Goal: Check status: Check status

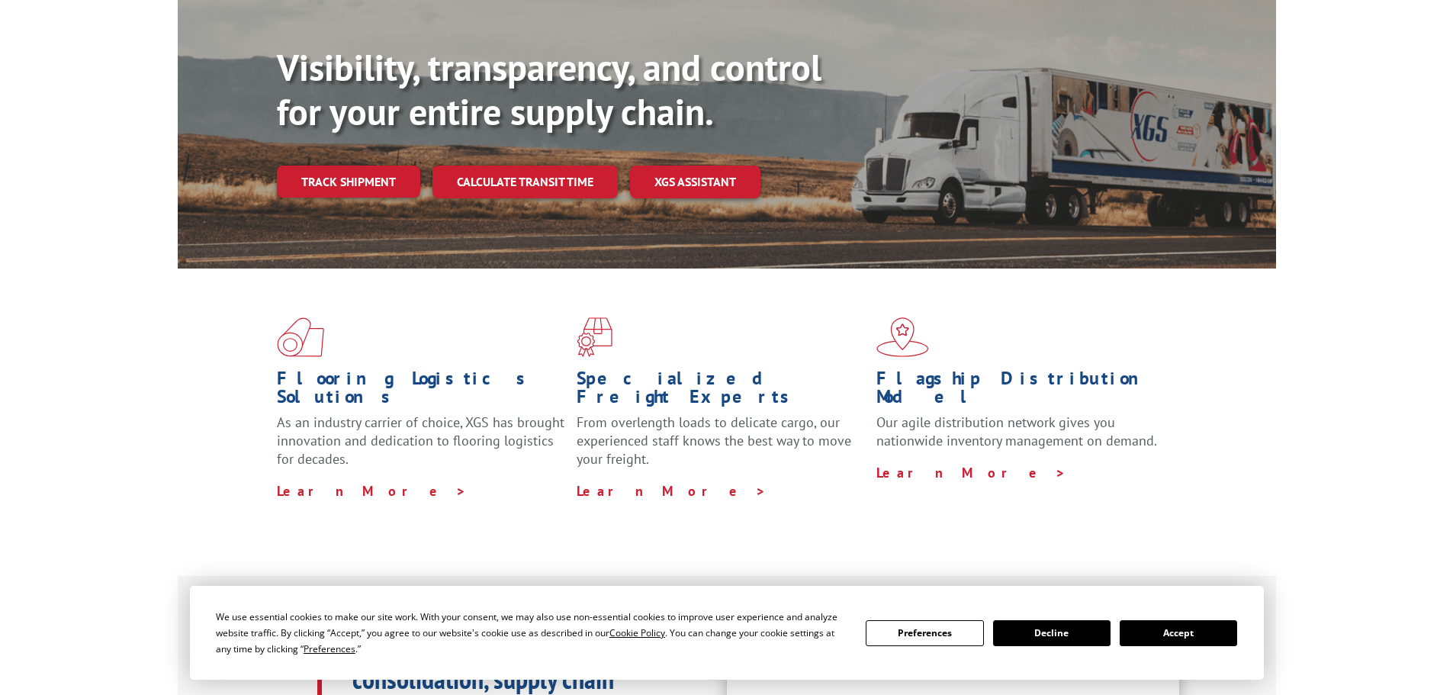
scroll to position [153, 0]
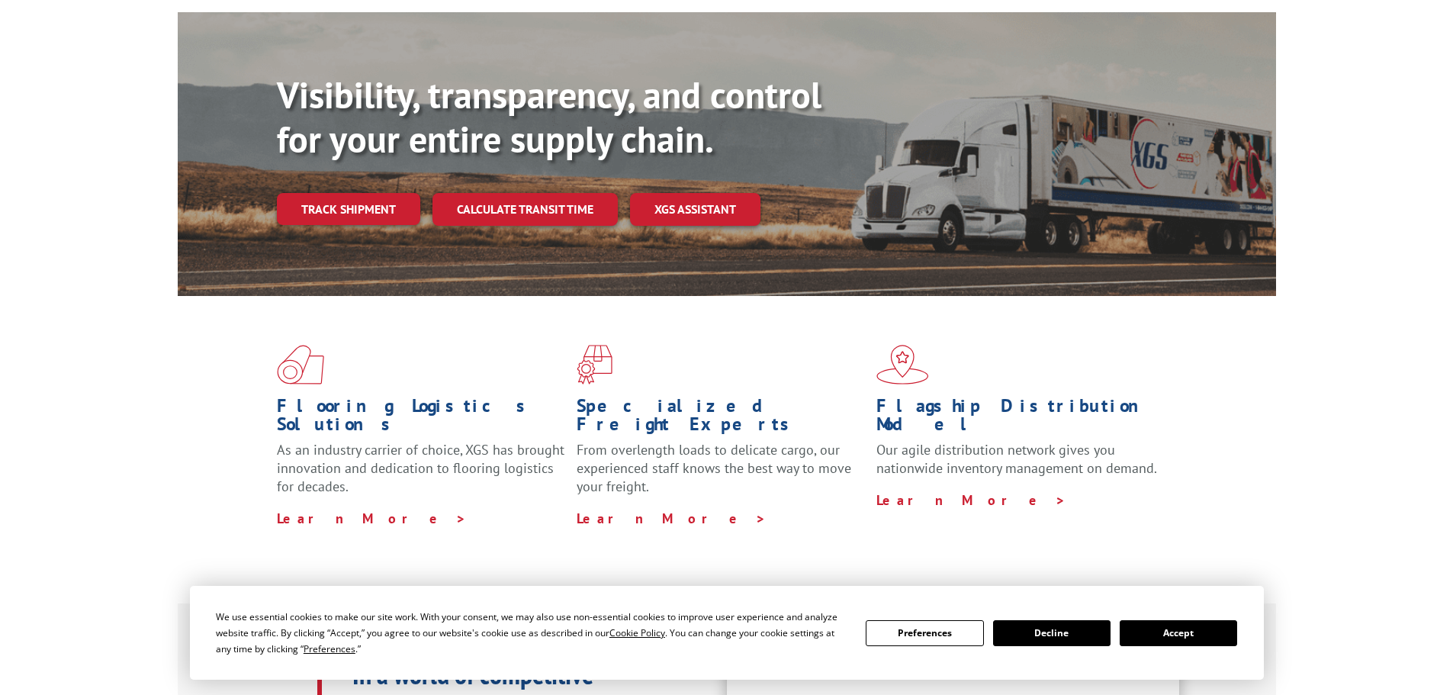
click at [384, 152] on div "Visibility, transparency, and control for your entire supply chain. Track shipm…" at bounding box center [776, 179] width 999 height 213
click at [392, 193] on link "Track shipment" at bounding box center [348, 209] width 143 height 32
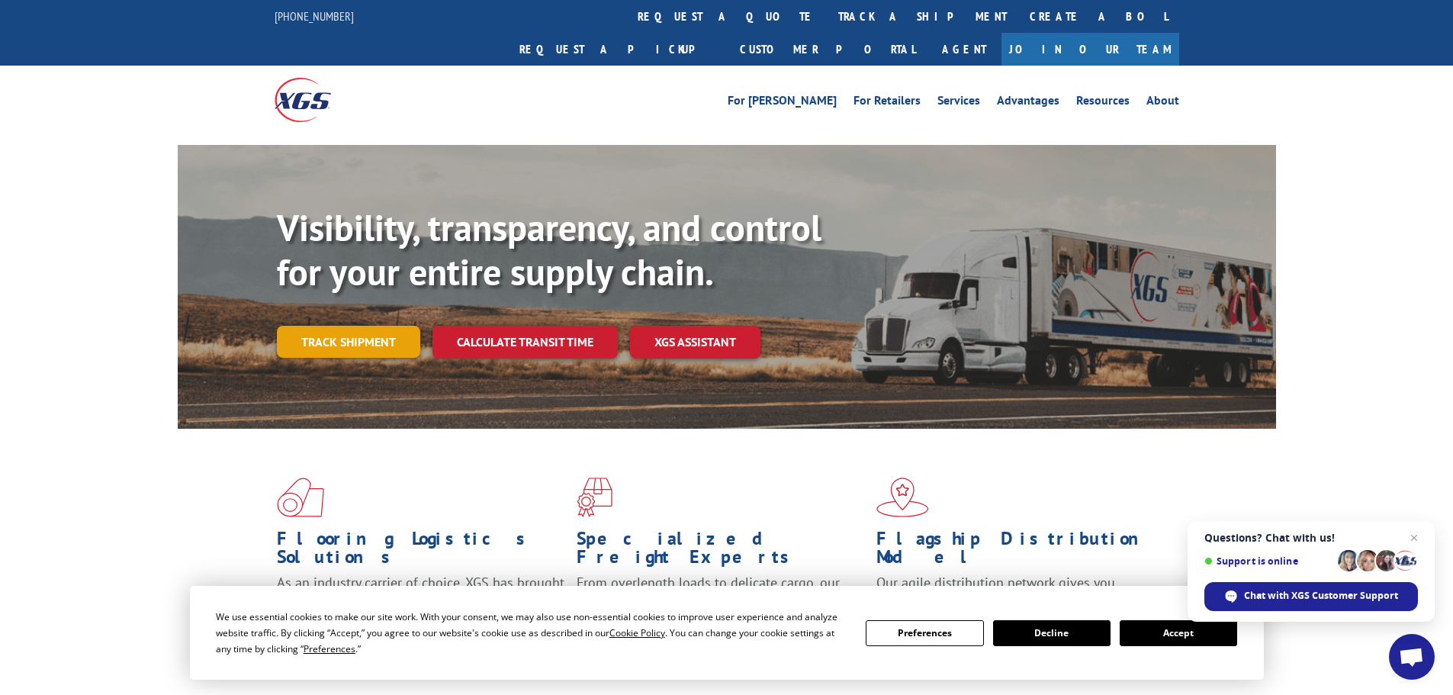
click at [400, 326] on link "Track shipment" at bounding box center [348, 342] width 143 height 32
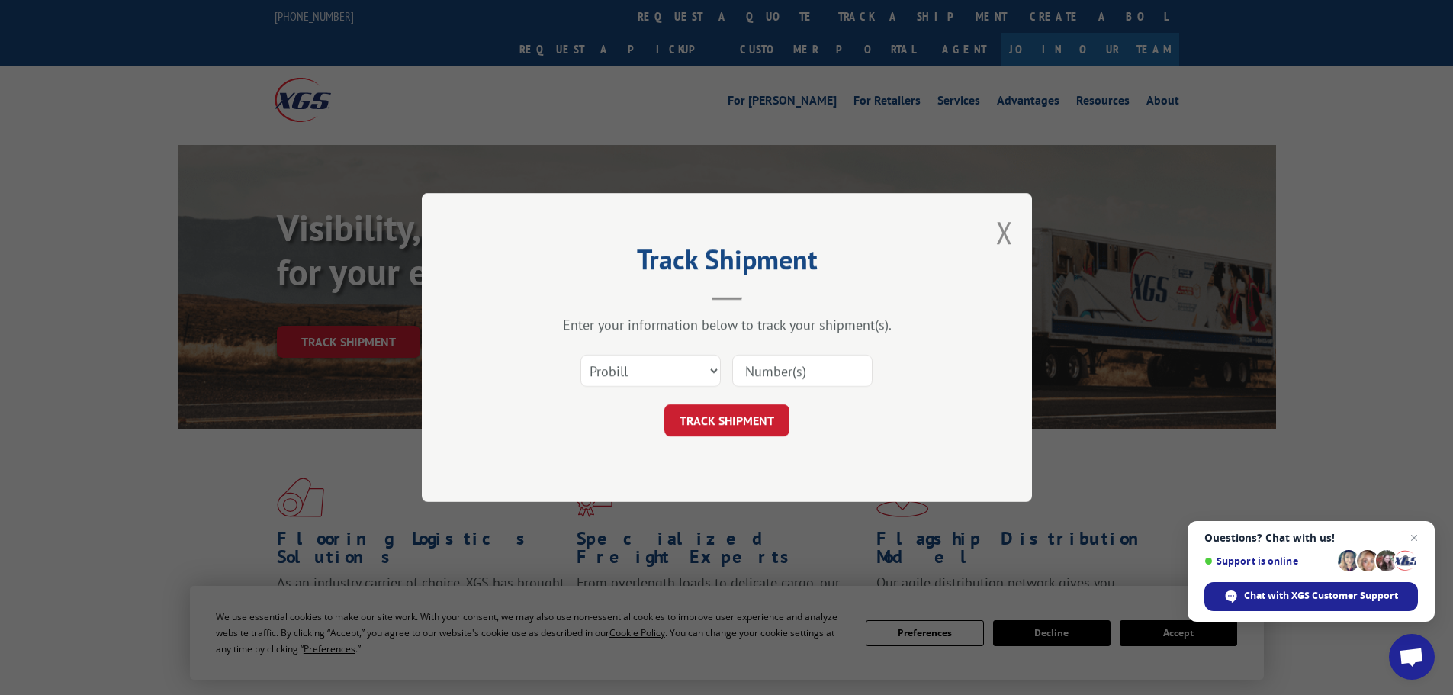
paste input "17262311"
type input "17262311"
click at [739, 434] on button "TRACK SHIPMENT" at bounding box center [726, 420] width 125 height 32
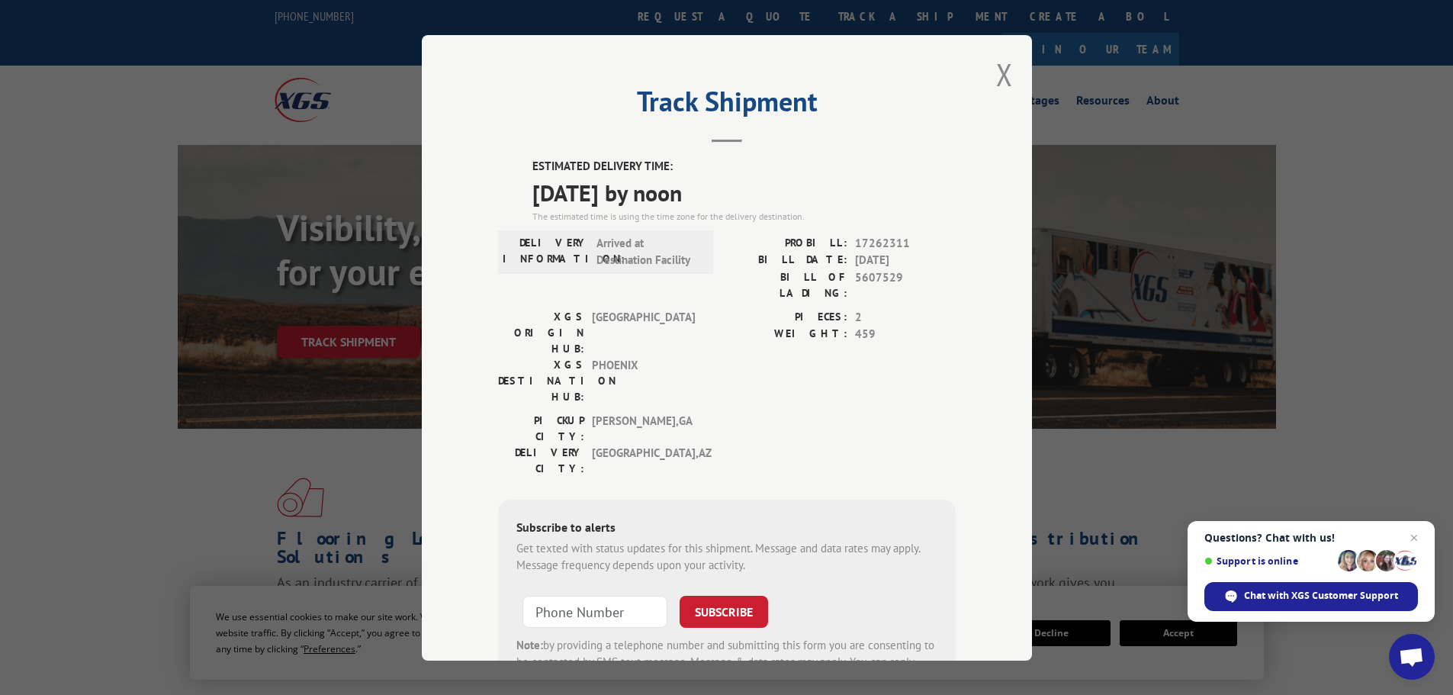
click at [1009, 70] on div "Track Shipment ESTIMATED DELIVERY TIME: [DATE] by noon The estimated time is us…" at bounding box center [727, 347] width 610 height 625
click at [987, 73] on div "Track Shipment ESTIMATED DELIVERY TIME: [DATE] by noon The estimated time is us…" at bounding box center [727, 347] width 610 height 625
click at [1002, 73] on button "Close modal" at bounding box center [1004, 74] width 17 height 40
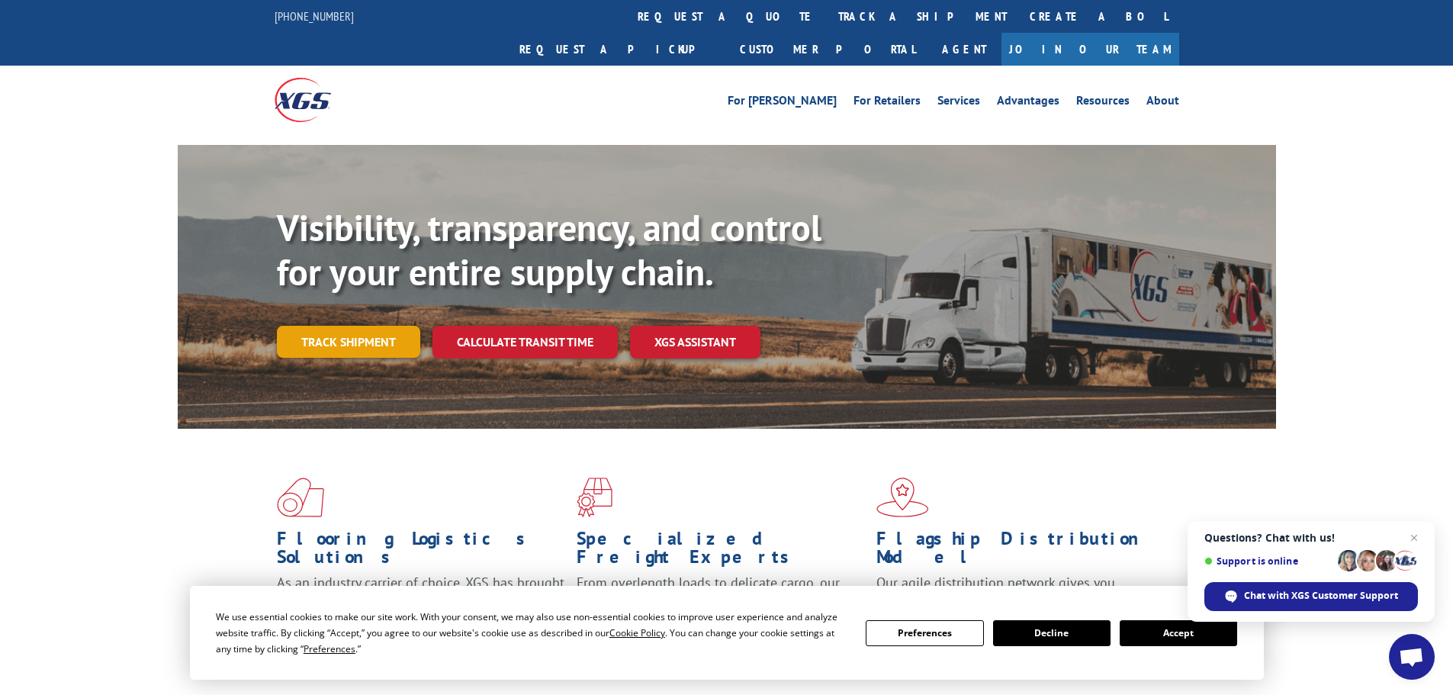
click at [329, 326] on link "Track shipment" at bounding box center [348, 342] width 143 height 32
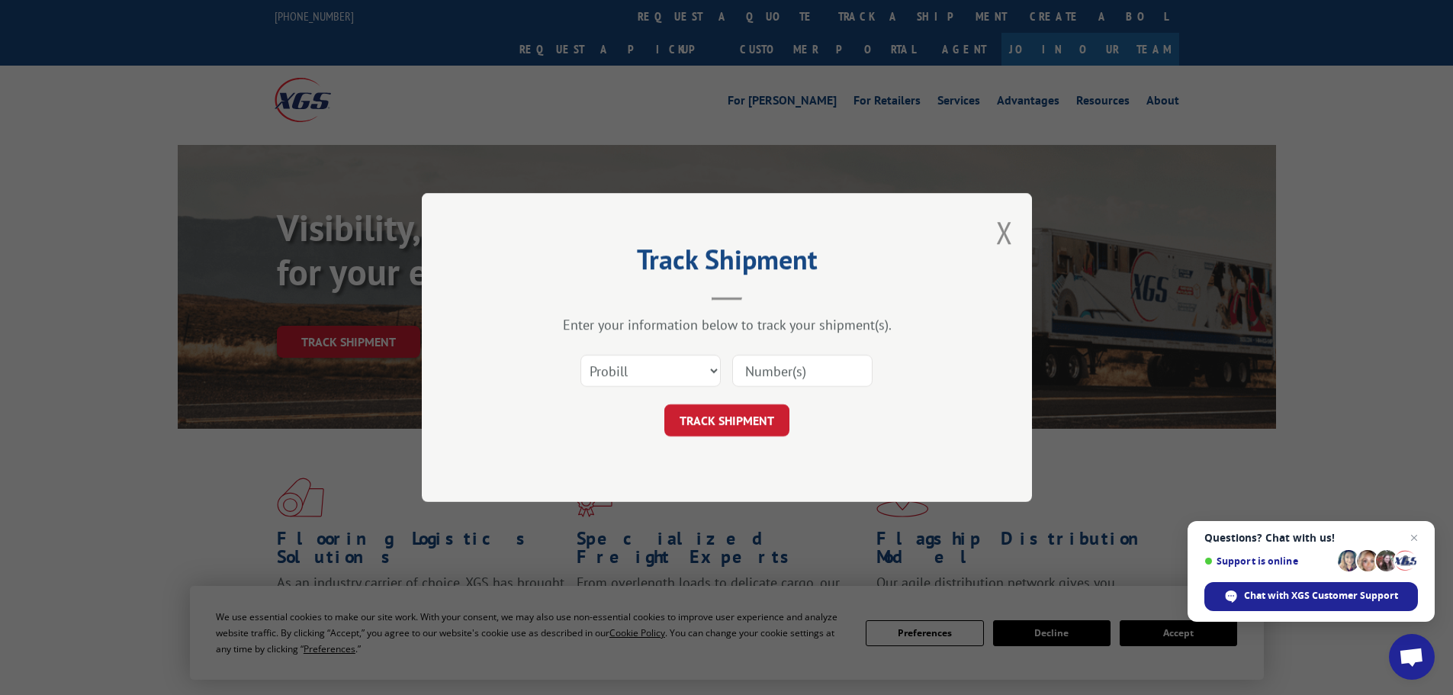
click at [782, 366] on input at bounding box center [802, 371] width 140 height 32
paste input "17261985"
type input "17261985"
click at [750, 426] on button "TRACK SHIPMENT" at bounding box center [726, 420] width 125 height 32
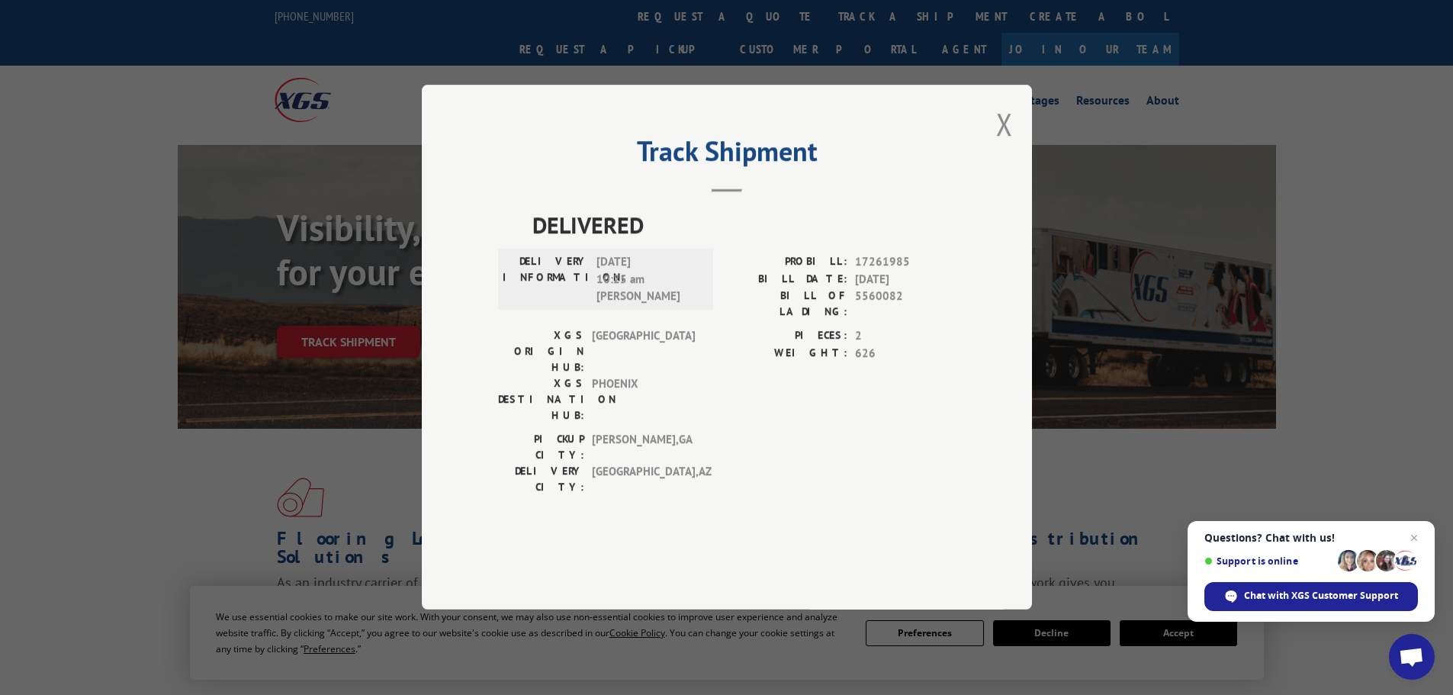
click at [1016, 163] on div "Track Shipment DELIVERED DELIVERY INFORMATION: [DATE] 10:25 am [PERSON_NAME]: 1…" at bounding box center [727, 347] width 610 height 525
drag, startPoint x: 1008, startPoint y: 175, endPoint x: 1001, endPoint y: 174, distance: 7.8
click at [1004, 144] on button "Close modal" at bounding box center [1004, 124] width 17 height 40
